Goal: Find specific page/section: Find specific page/section

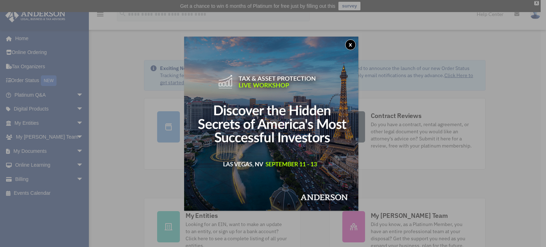
click at [351, 43] on button "x" at bounding box center [350, 44] width 11 height 11
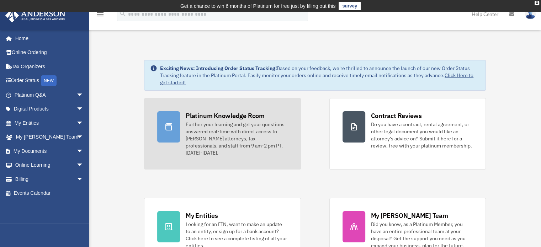
click at [254, 116] on div "Platinum Knowledge Room" at bounding box center [225, 115] width 79 height 9
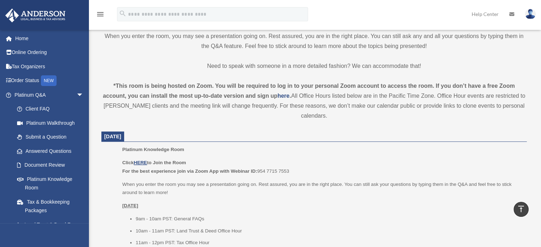
scroll to position [213, 0]
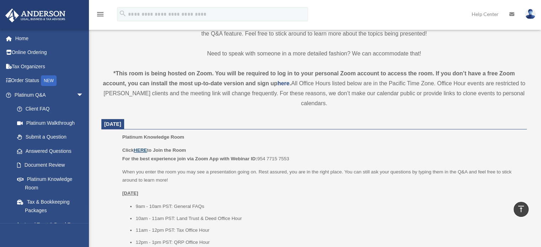
click at [142, 149] on u "HERE" at bounding box center [140, 150] width 13 height 5
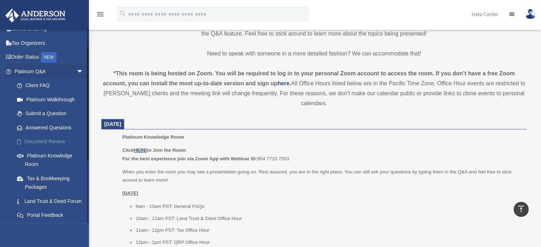
scroll to position [36, 0]
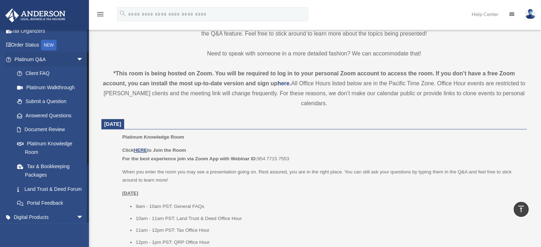
click at [6, 171] on li "Tax & Bookkeeping Packages" at bounding box center [49, 170] width 89 height 23
click at [76, 59] on span "arrow_drop_down" at bounding box center [83, 59] width 14 height 15
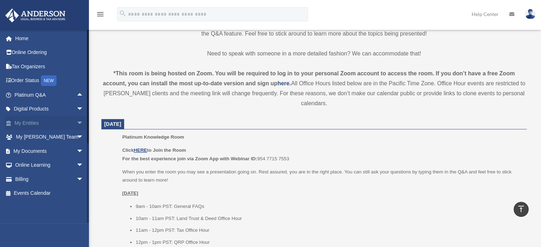
click at [54, 123] on link "My Entities arrow_drop_down" at bounding box center [49, 123] width 89 height 14
click at [76, 123] on span "arrow_drop_down" at bounding box center [83, 123] width 14 height 15
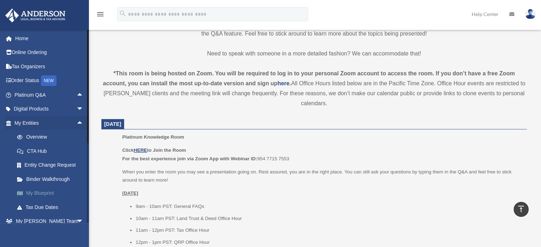
click at [41, 192] on link "My Blueprint" at bounding box center [52, 193] width 84 height 14
